Goal: Transaction & Acquisition: Subscribe to service/newsletter

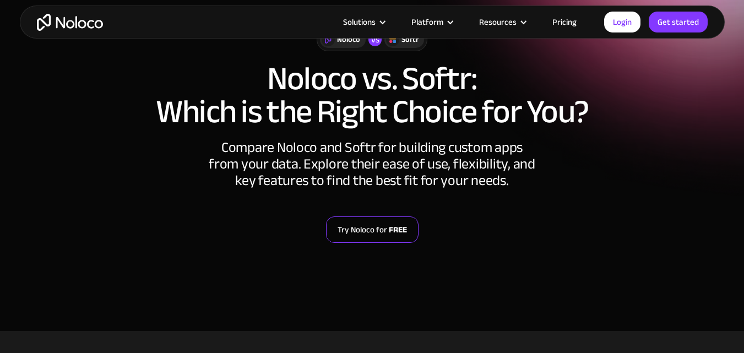
scroll to position [110, 0]
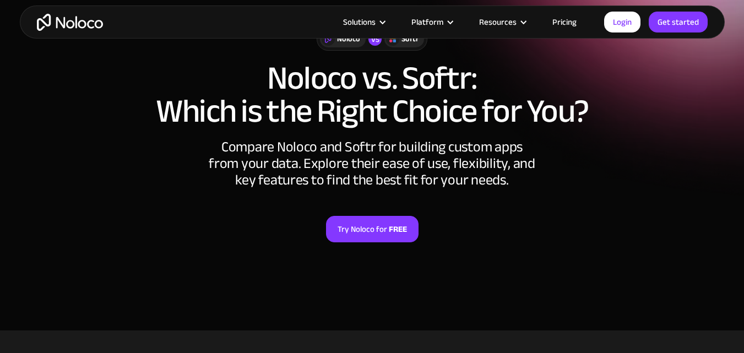
click at [560, 20] on link "Pricing" at bounding box center [564, 22] width 52 height 14
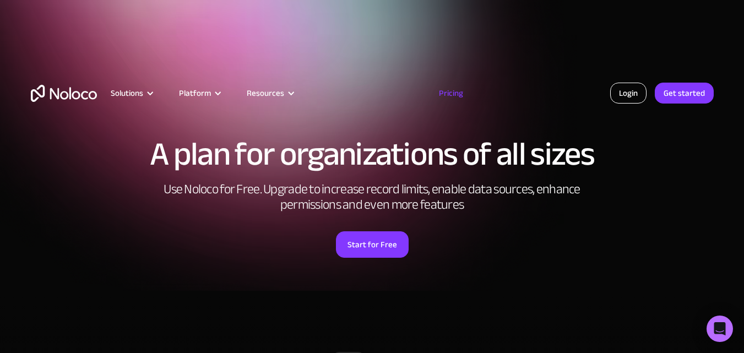
click at [620, 90] on link "Login" at bounding box center [628, 93] width 36 height 21
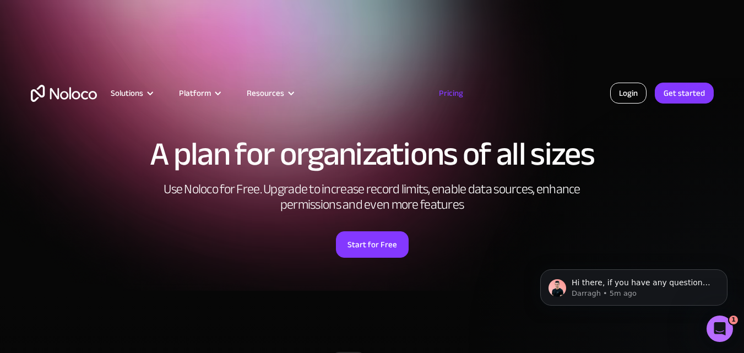
click at [633, 94] on link "Login" at bounding box center [628, 93] width 36 height 21
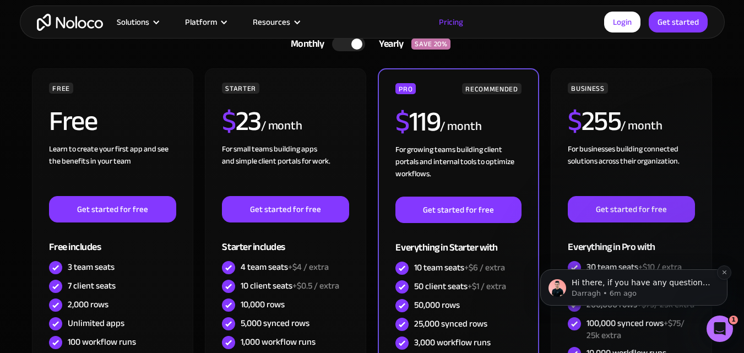
scroll to position [330, 0]
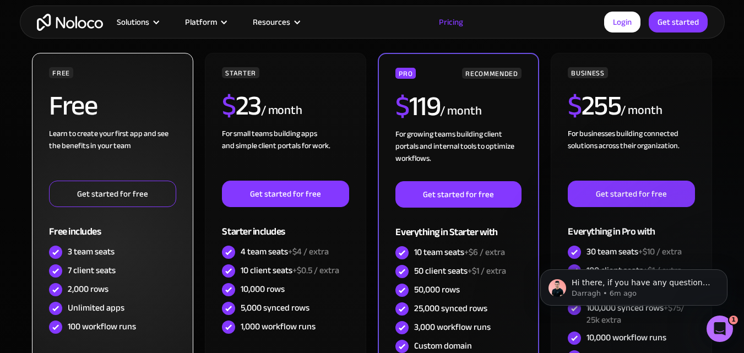
click at [113, 195] on link "Get started for free" at bounding box center [112, 194] width 127 height 26
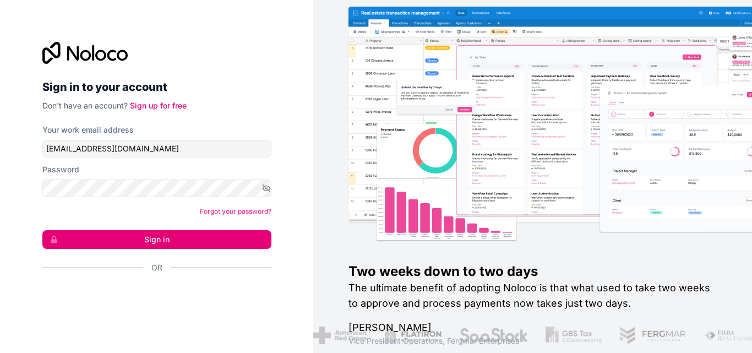
click at [170, 240] on button "Sign in" at bounding box center [156, 239] width 229 height 19
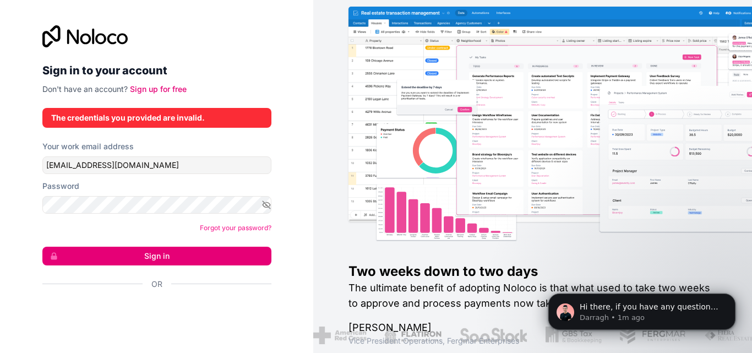
click at [154, 253] on button "Sign in" at bounding box center [156, 256] width 229 height 19
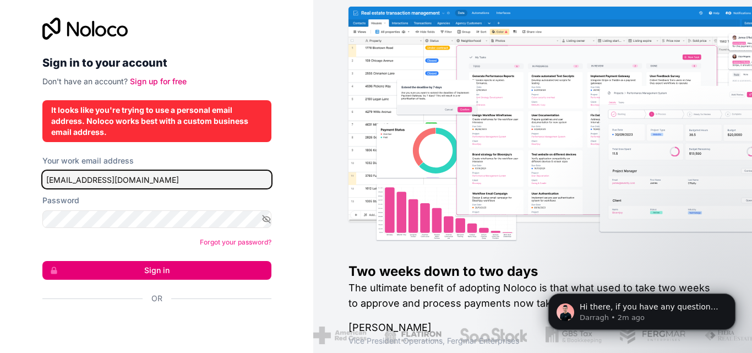
click at [149, 179] on input "[EMAIL_ADDRESS][DOMAIN_NAME]" at bounding box center [156, 180] width 229 height 18
type input "k"
click at [159, 180] on input "Your work email address" at bounding box center [156, 180] width 229 height 18
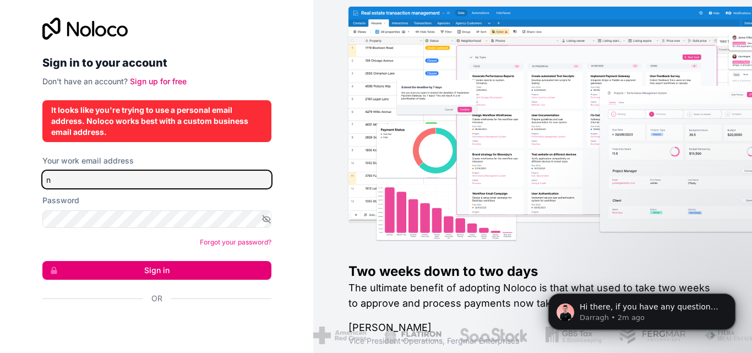
click at [192, 183] on input "n" at bounding box center [156, 180] width 229 height 18
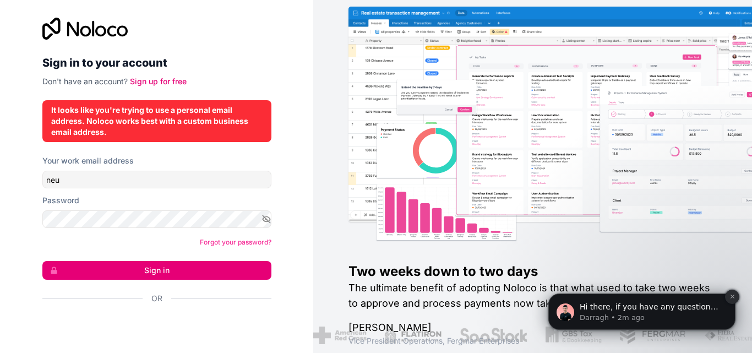
click at [733, 296] on icon "Dismiss notification" at bounding box center [733, 296] width 6 height 6
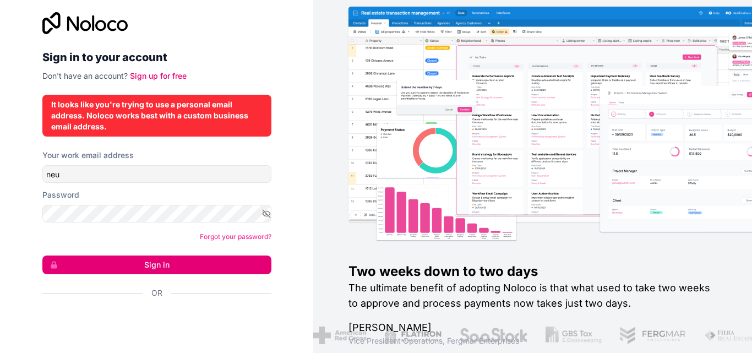
scroll to position [7, 0]
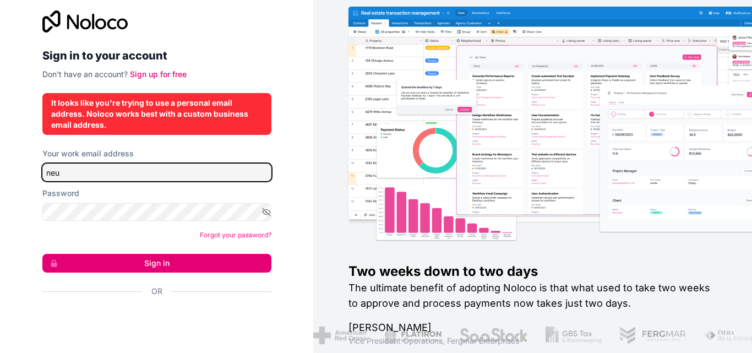
click at [197, 177] on input "neu" at bounding box center [156, 173] width 229 height 18
type input "n"
click at [157, 168] on input "Your work email address" at bounding box center [156, 173] width 229 height 18
click at [119, 173] on input "lords" at bounding box center [156, 173] width 229 height 18
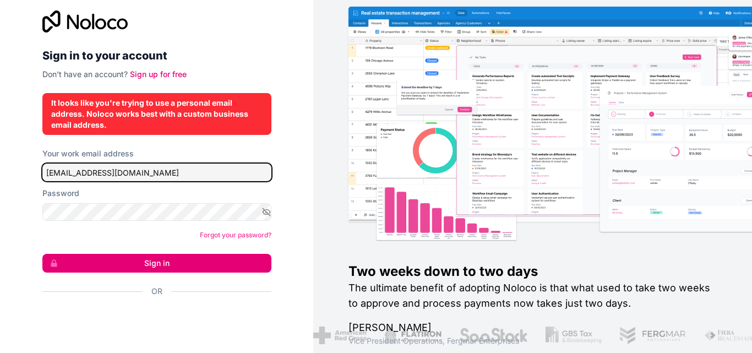
type input "[EMAIL_ADDRESS][DOMAIN_NAME]"
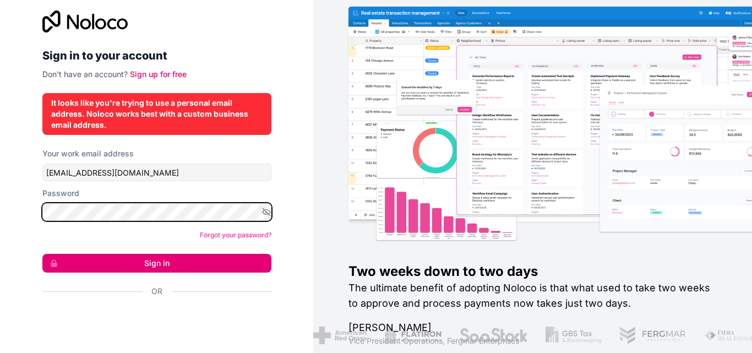
click at [21, 209] on div "Sign in to your account Don't have an account? Sign up for free It looks like y…" at bounding box center [156, 176] width 313 height 353
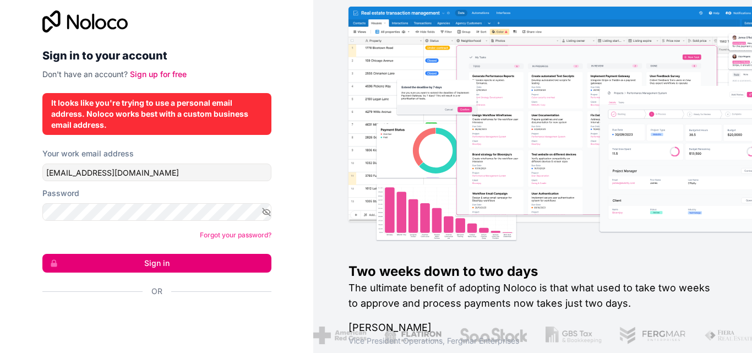
click at [163, 260] on button "Sign in" at bounding box center [156, 263] width 229 height 19
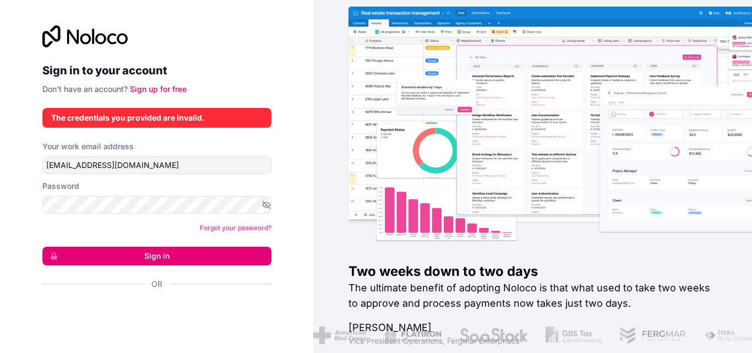
click at [166, 255] on button "Sign in" at bounding box center [156, 256] width 229 height 19
click at [153, 251] on button "Sign in" at bounding box center [156, 256] width 229 height 19
